Goal: Register for event/course

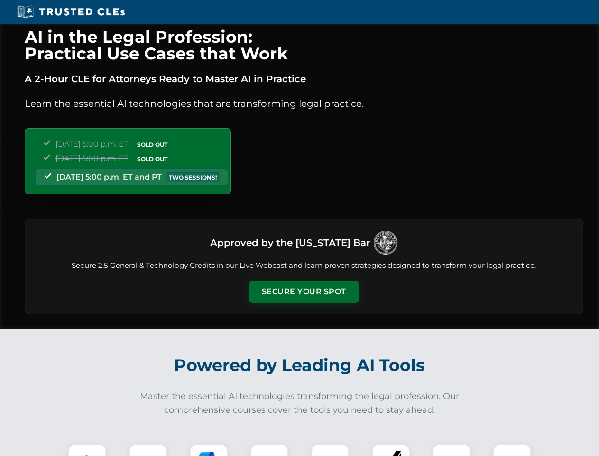
click at [304, 291] on button "Secure Your Spot" at bounding box center [304, 292] width 111 height 22
click at [87, 449] on img at bounding box center [88, 463] width 28 height 28
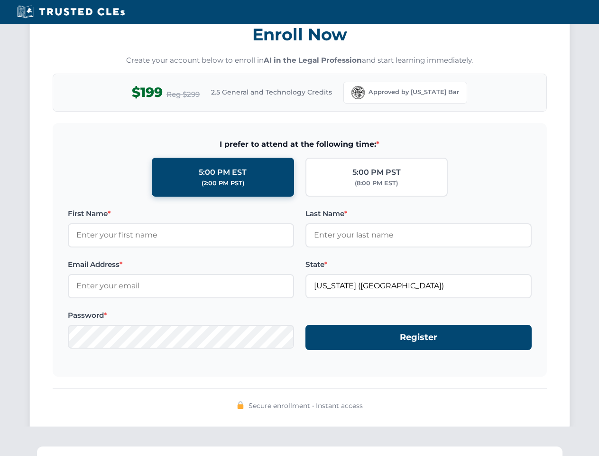
scroll to position [932, 0]
